Goal: Information Seeking & Learning: Compare options

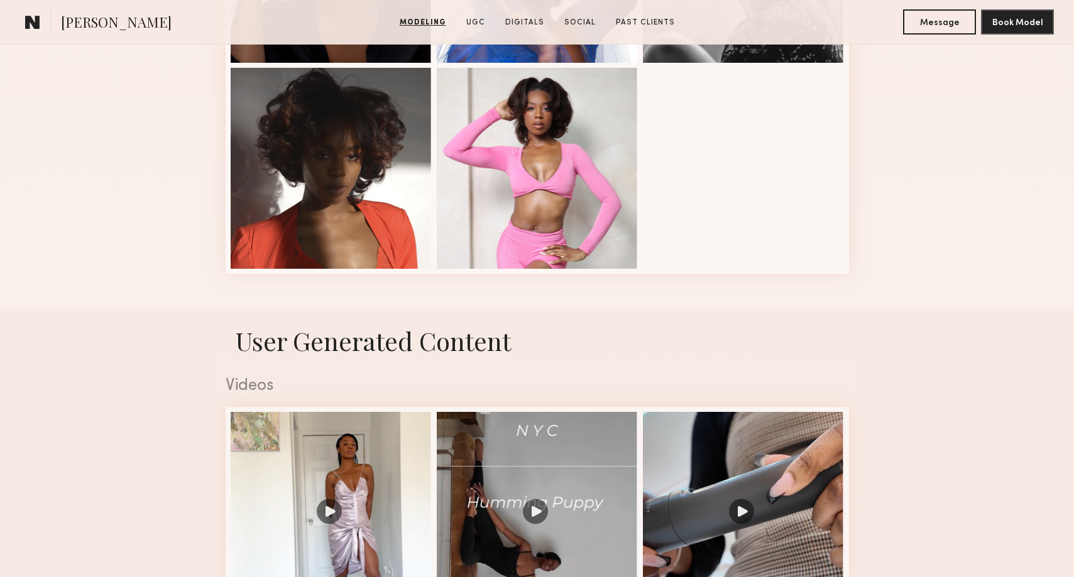
scroll to position [716, 0]
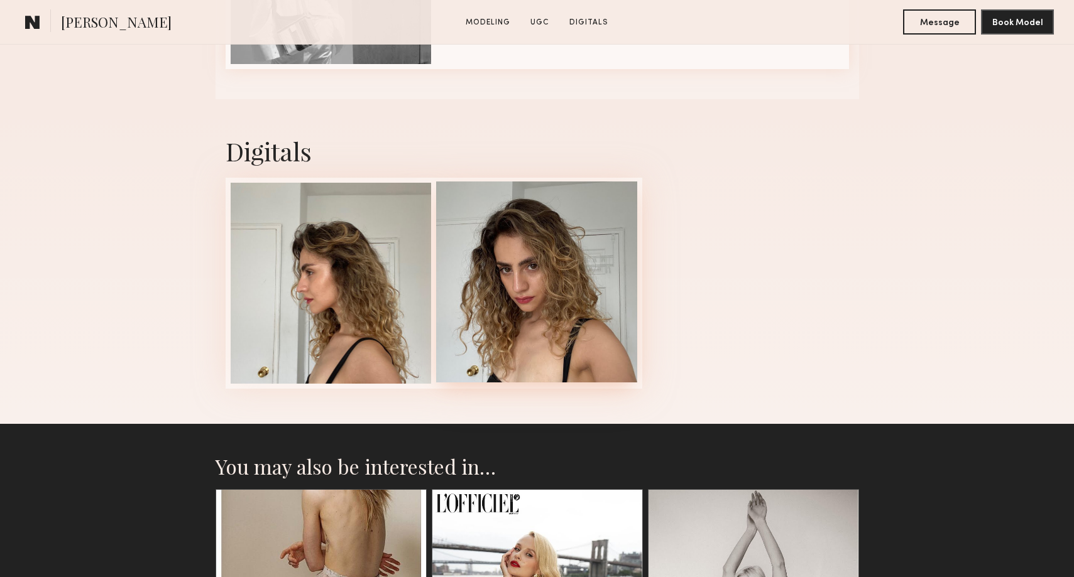
scroll to position [2114, 0]
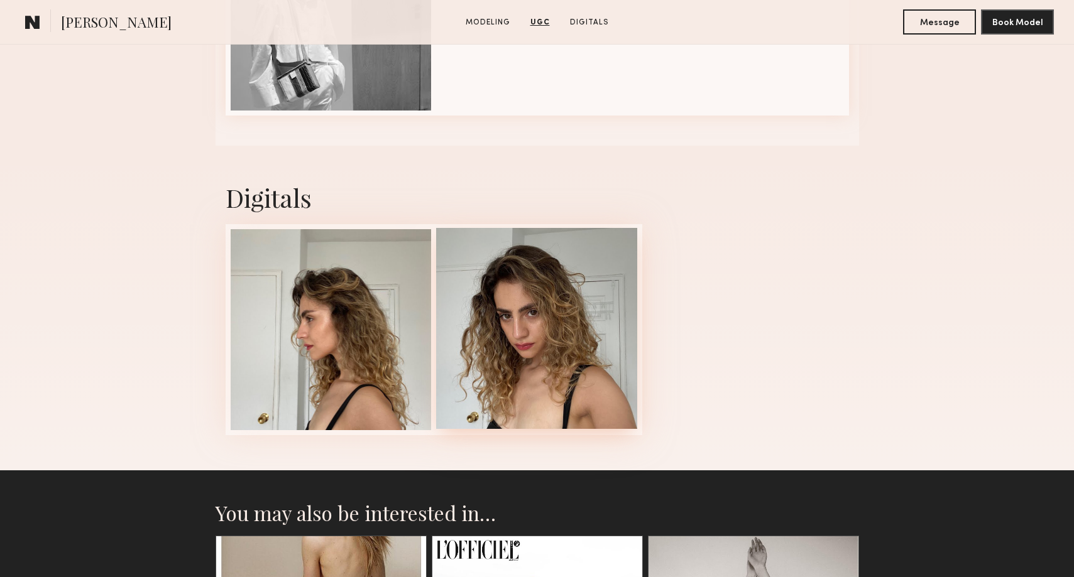
click at [534, 347] on div at bounding box center [536, 328] width 201 height 201
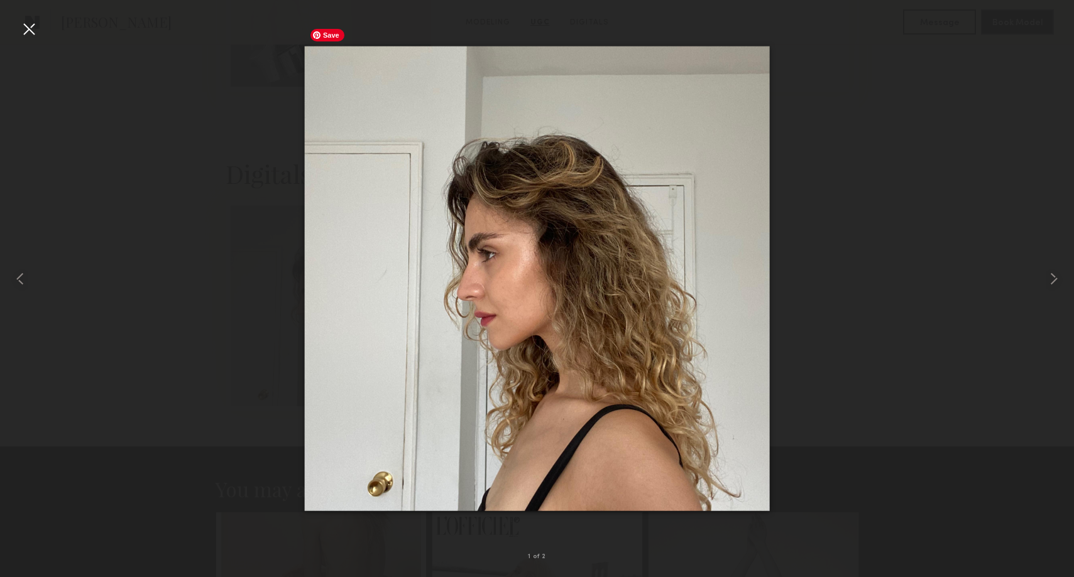
scroll to position [2139, 0]
click at [955, 440] on div at bounding box center [537, 278] width 1074 height 517
click at [24, 31] on div at bounding box center [29, 29] width 20 height 20
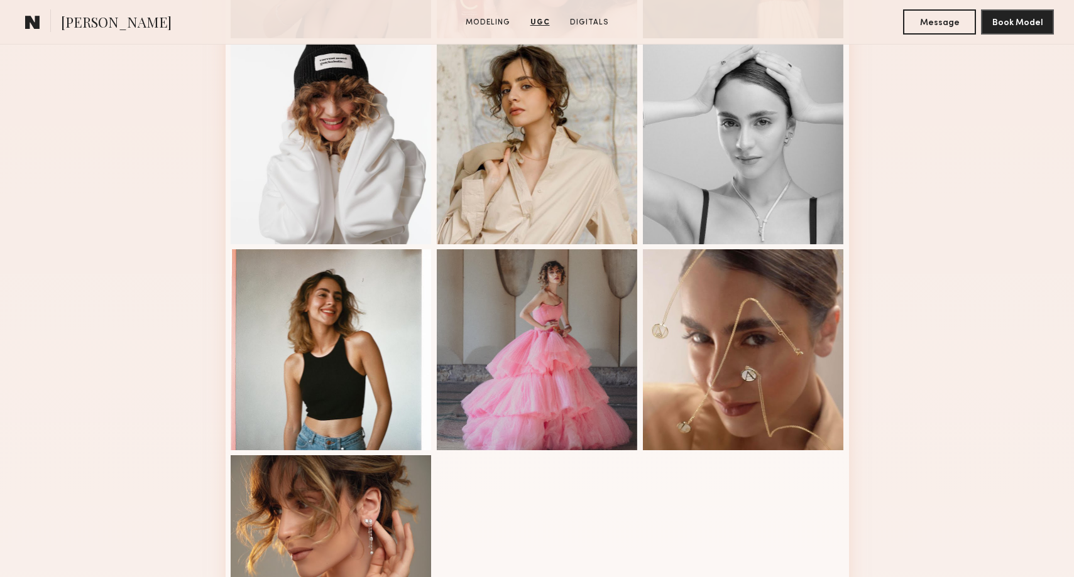
scroll to position [288, 0]
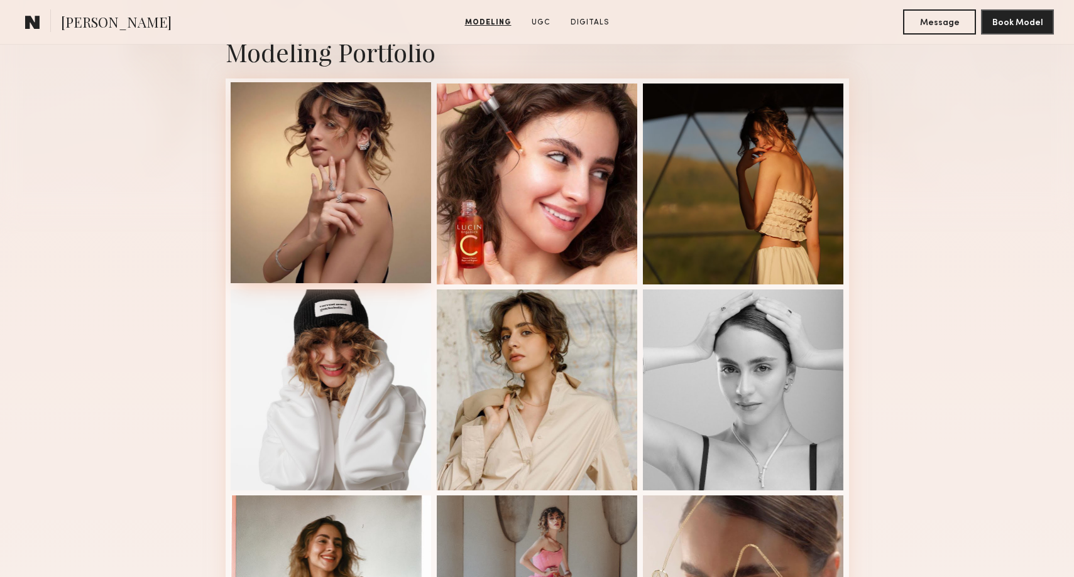
click at [379, 190] on div at bounding box center [331, 182] width 201 height 201
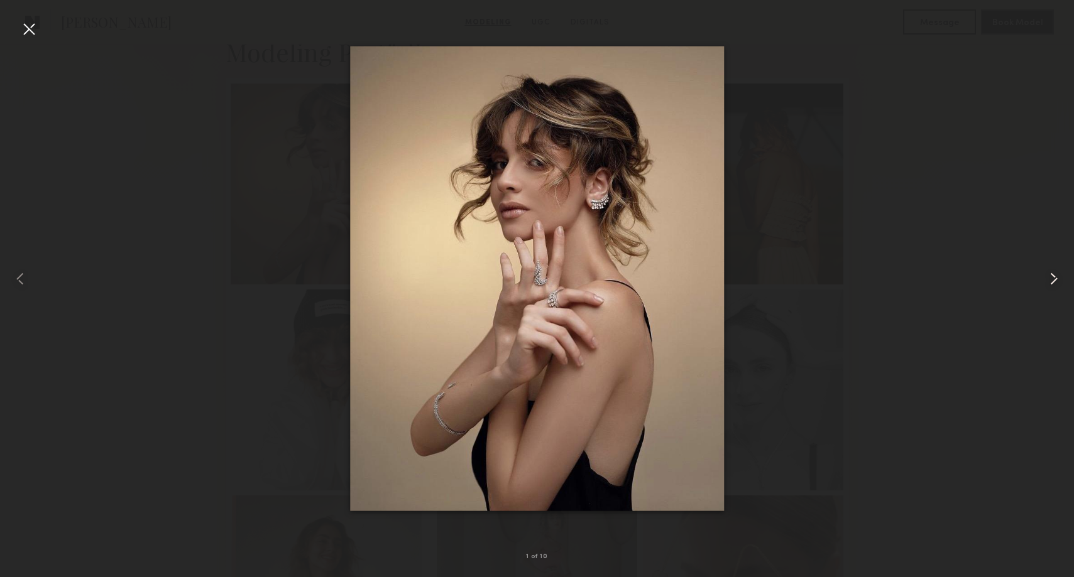
click at [1060, 290] on div at bounding box center [1052, 278] width 43 height 517
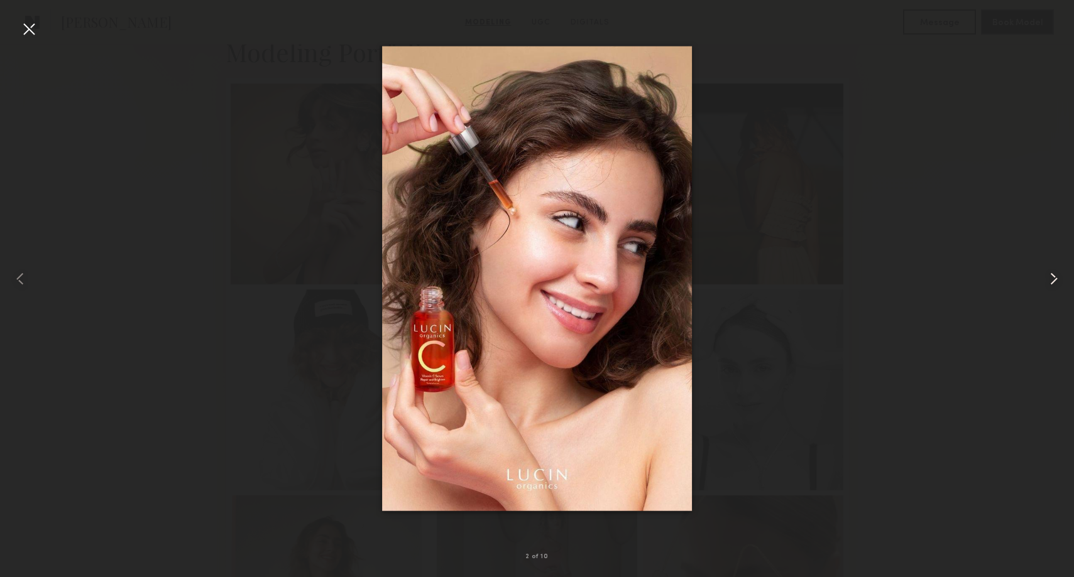
click at [1059, 283] on common-icon at bounding box center [1054, 279] width 20 height 20
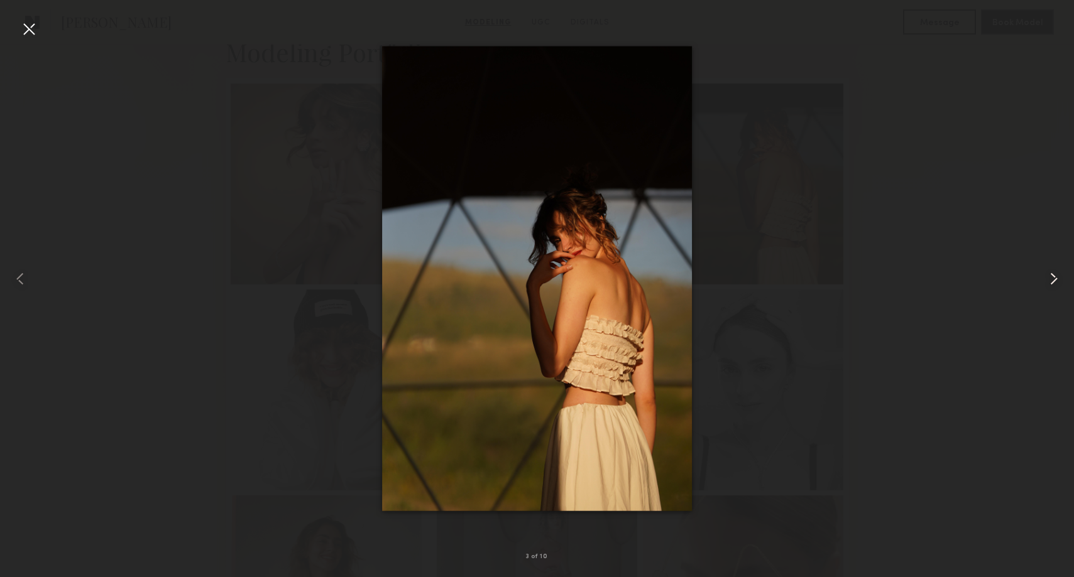
click at [1059, 281] on common-icon at bounding box center [1054, 279] width 20 height 20
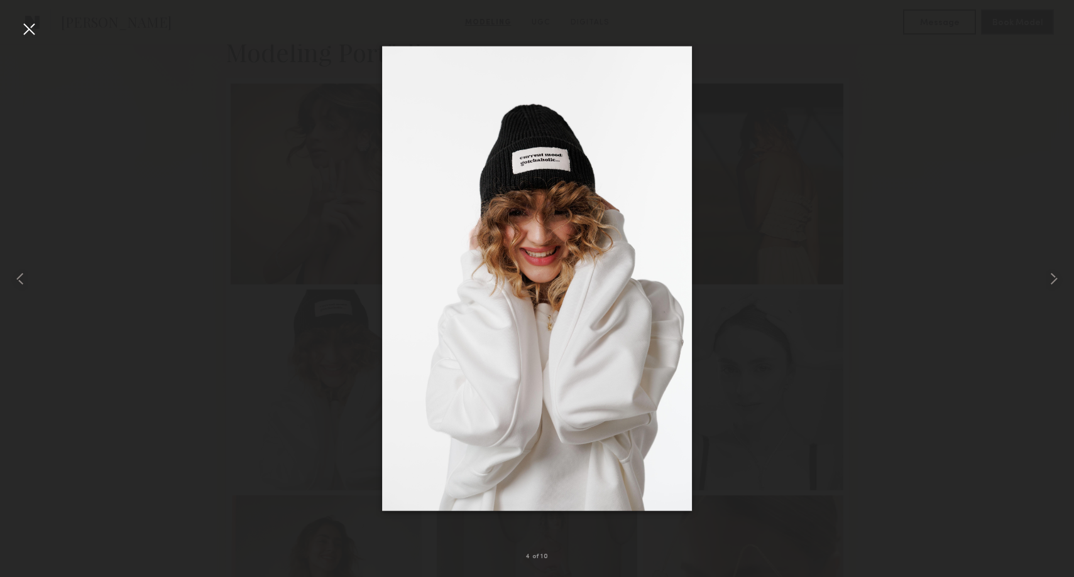
click at [1022, 307] on div at bounding box center [537, 278] width 1074 height 517
click at [1044, 281] on common-icon at bounding box center [1054, 279] width 20 height 20
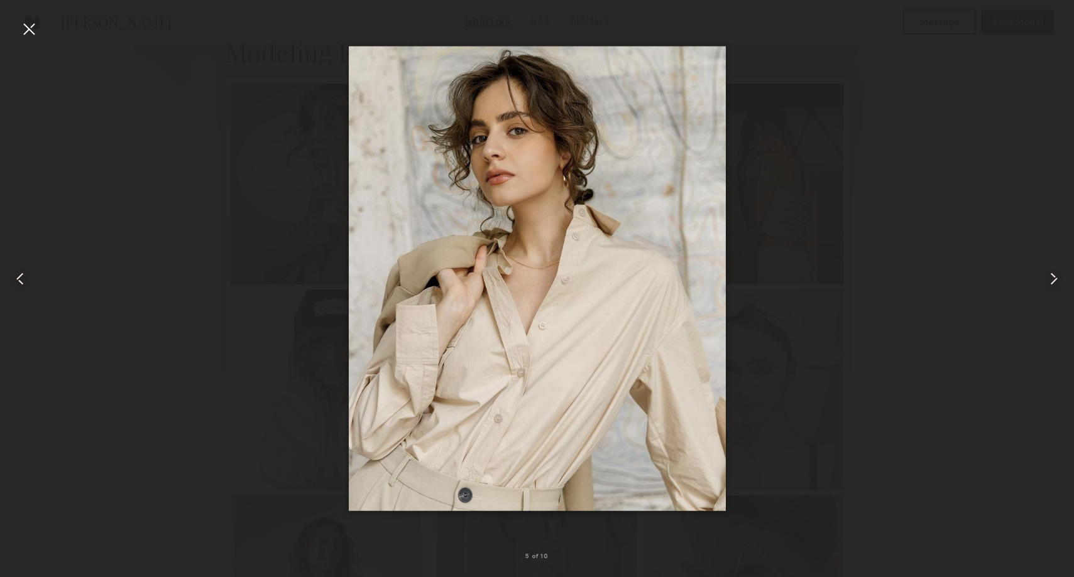
click at [24, 32] on div at bounding box center [29, 29] width 20 height 20
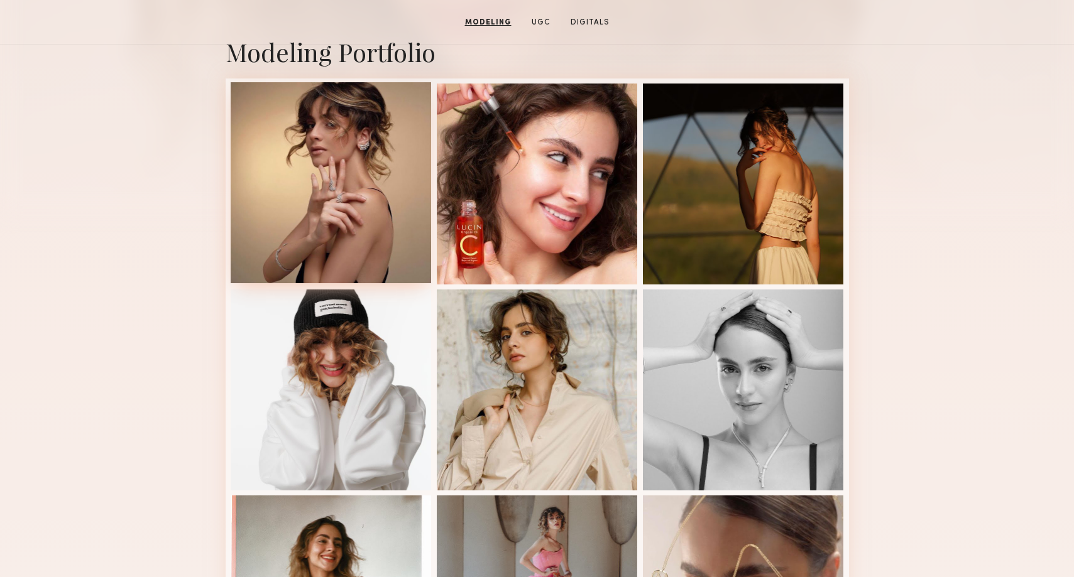
scroll to position [0, 0]
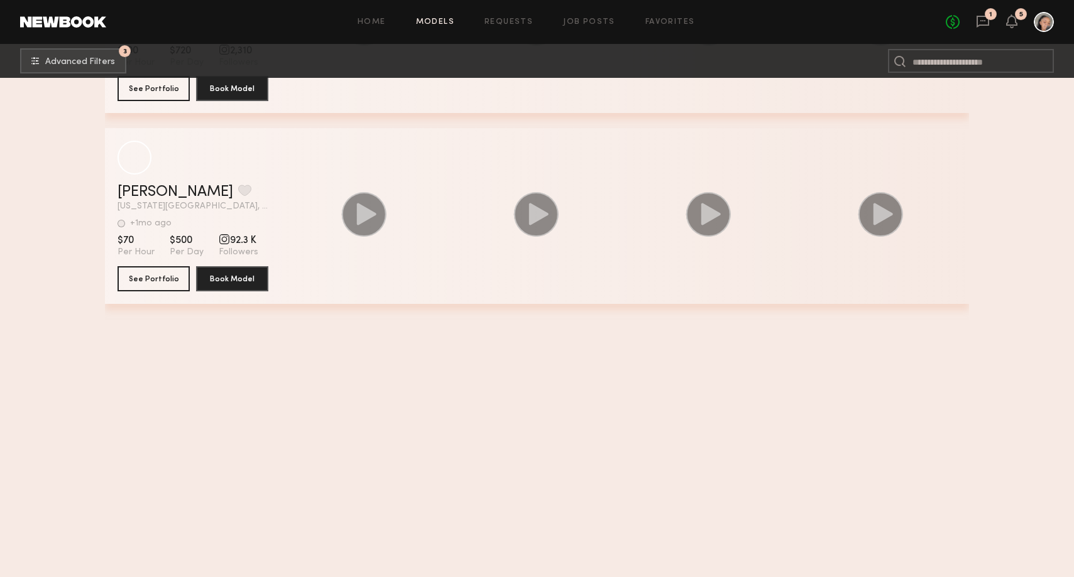
scroll to position [1001, 0]
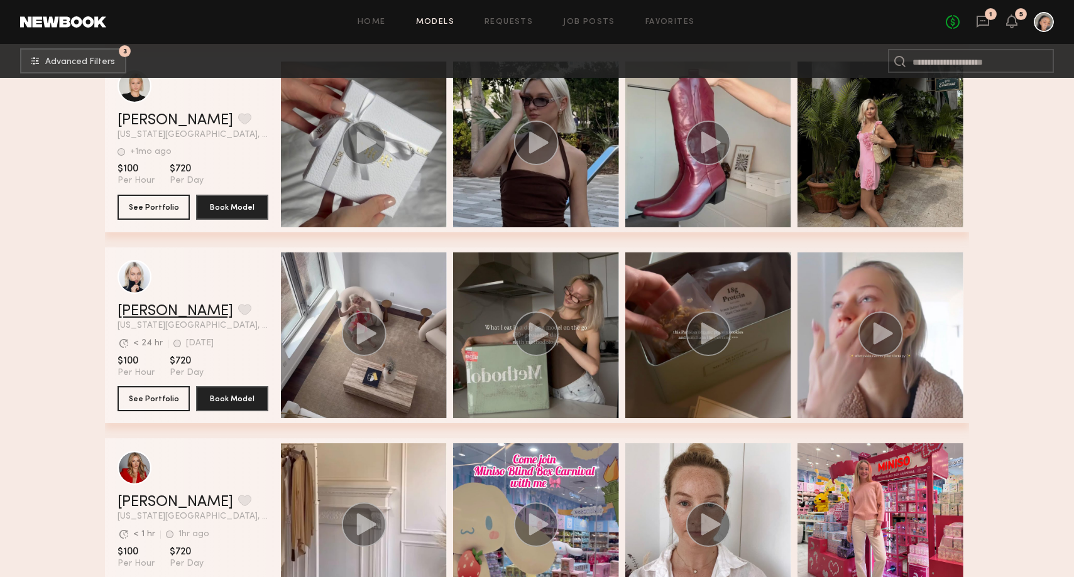
click at [152, 305] on link "Polina S." at bounding box center [175, 311] width 116 height 15
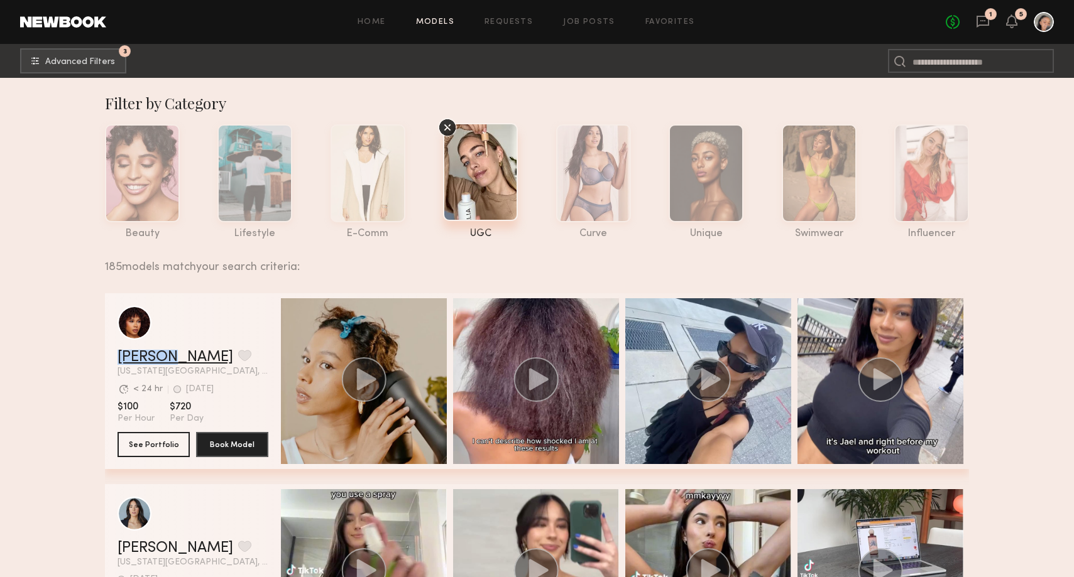
click at [146, 357] on link "Jael H." at bounding box center [175, 357] width 116 height 15
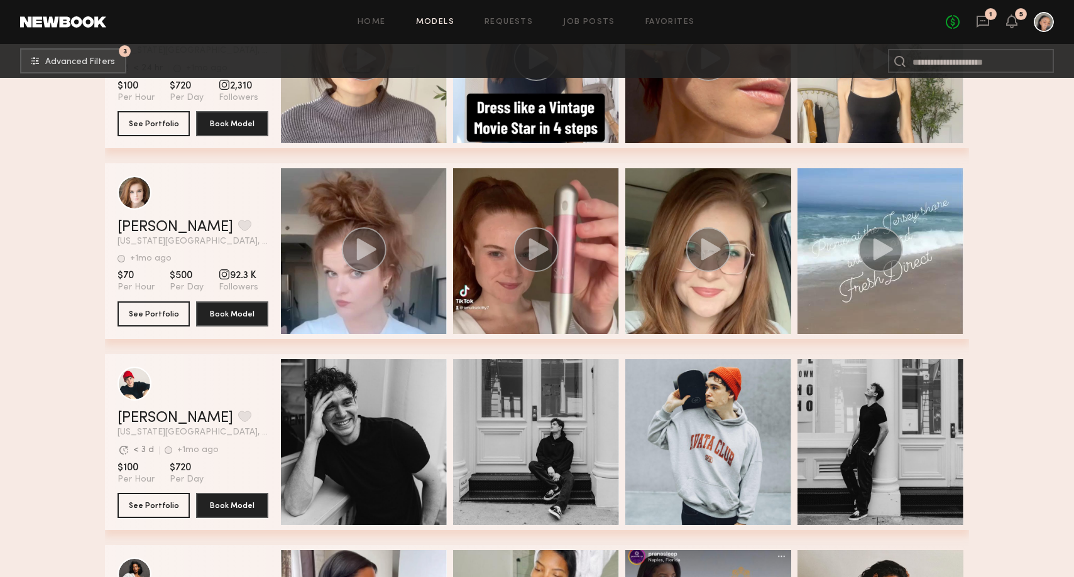
scroll to position [1475, 0]
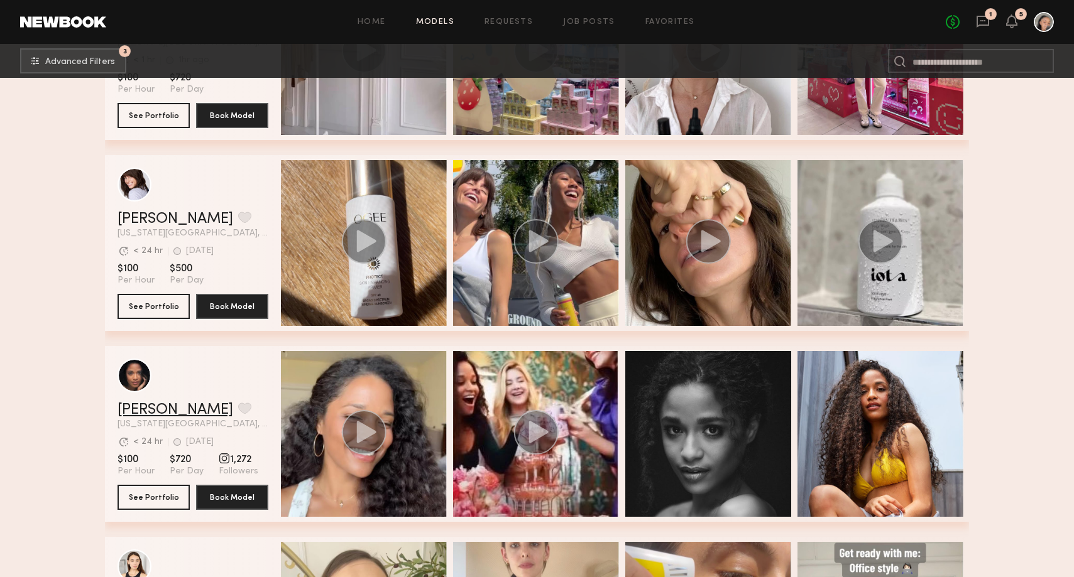
click at [160, 414] on link "[PERSON_NAME]" at bounding box center [175, 410] width 116 height 15
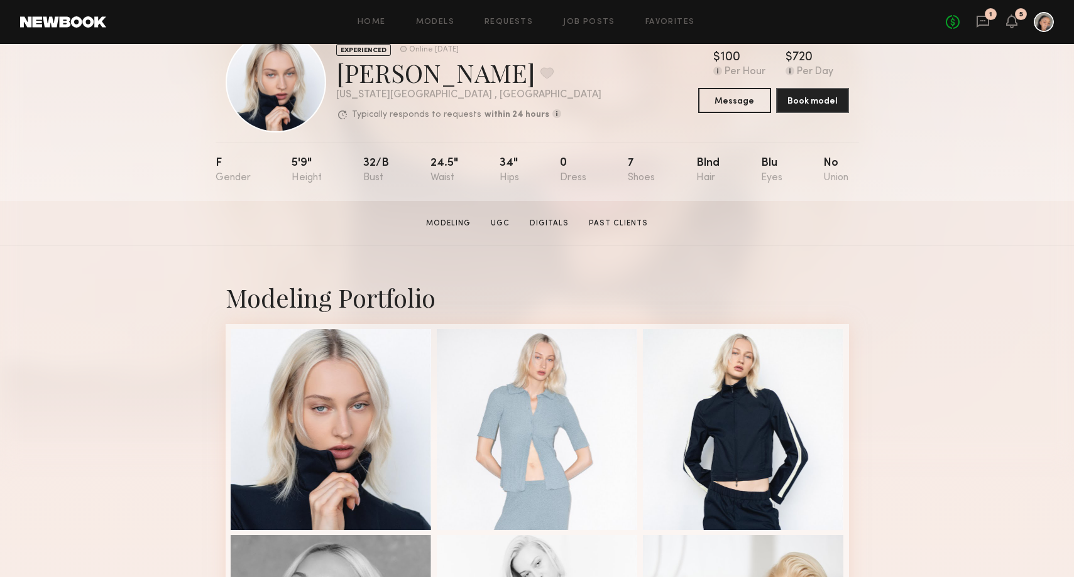
scroll to position [116, 0]
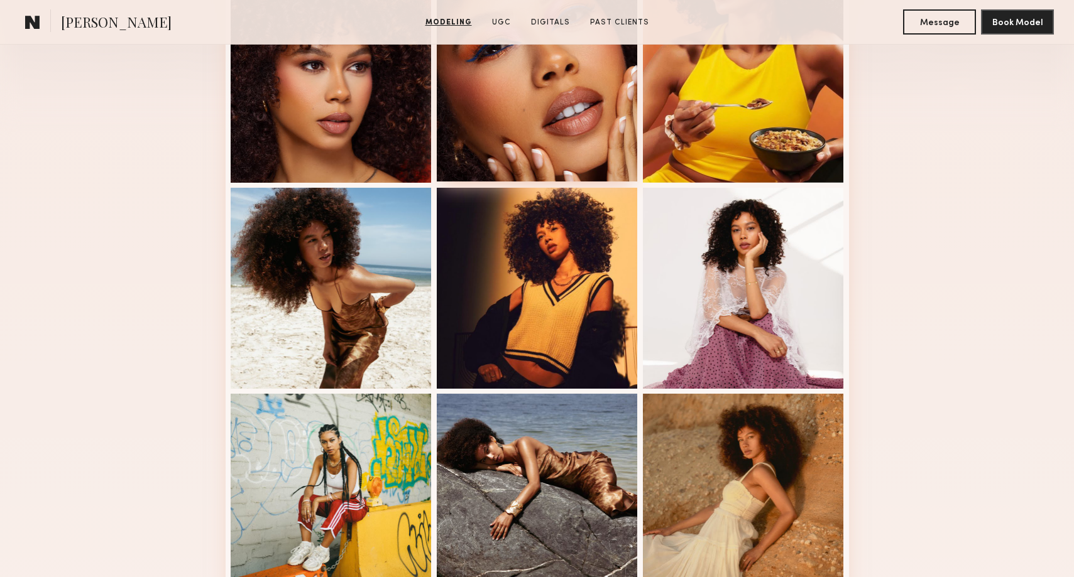
scroll to position [759, 0]
